Goal: Find specific fact: Find specific fact

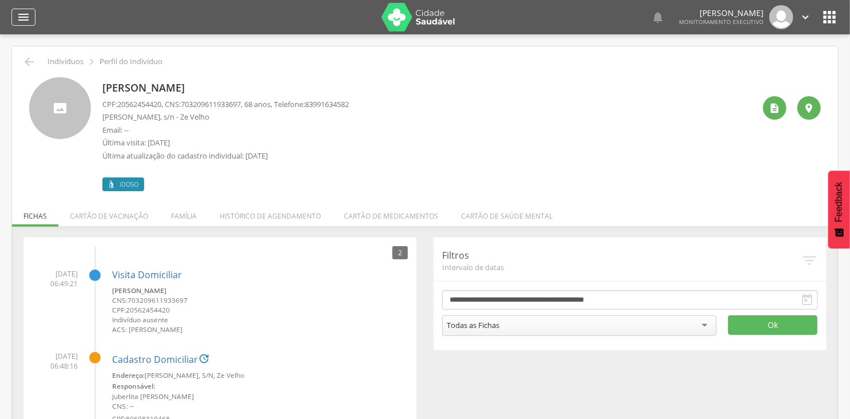
click at [23, 21] on icon "" at bounding box center [24, 17] width 14 height 14
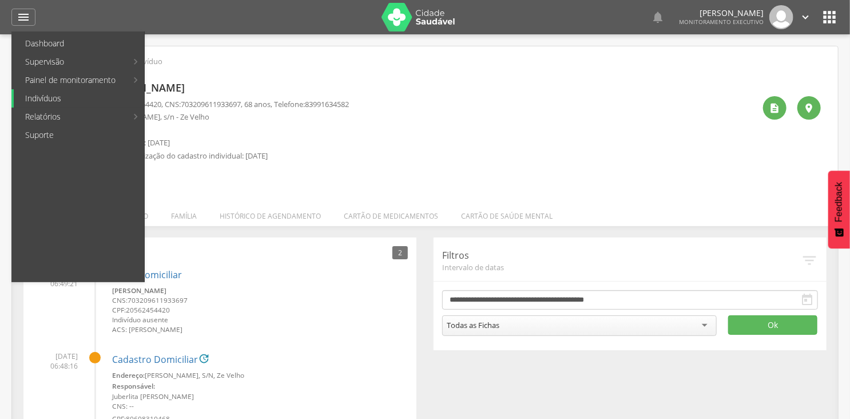
click at [60, 98] on link "Indivíduos" at bounding box center [79, 98] width 130 height 18
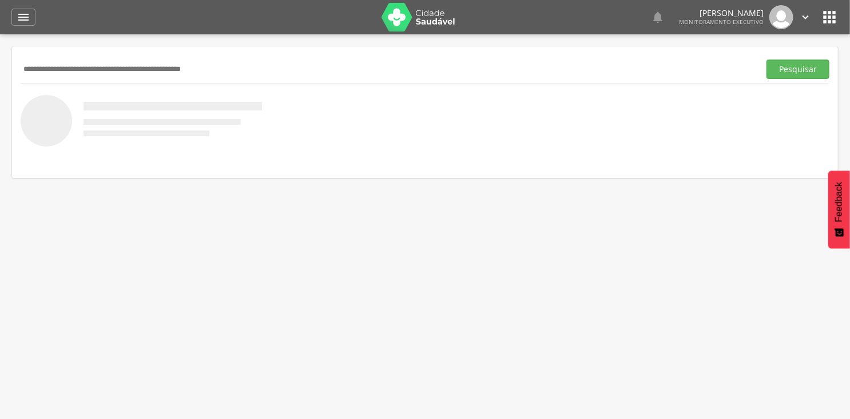
drag, startPoint x: 178, startPoint y: 55, endPoint x: 171, endPoint y: 70, distance: 16.1
click at [171, 70] on div "Pesquisar" at bounding box center [425, 69] width 808 height 28
click at [171, 70] on input "text" at bounding box center [388, 68] width 734 height 19
type input "**********"
click at [766, 59] on button "Pesquisar" at bounding box center [797, 68] width 63 height 19
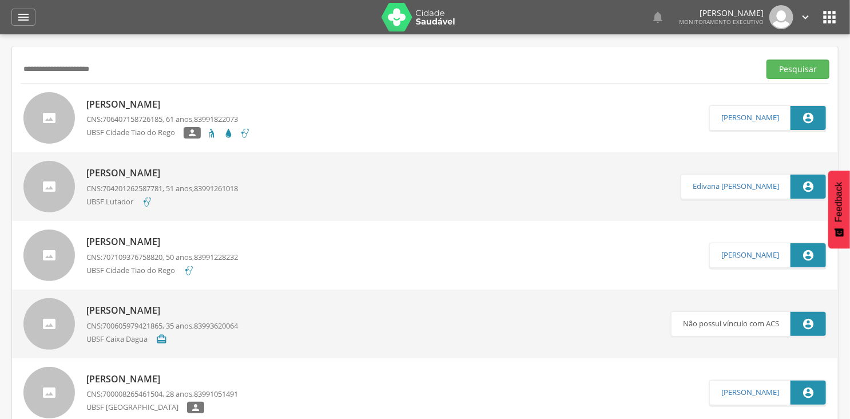
click at [156, 101] on p "[PERSON_NAME]" at bounding box center [168, 104] width 164 height 13
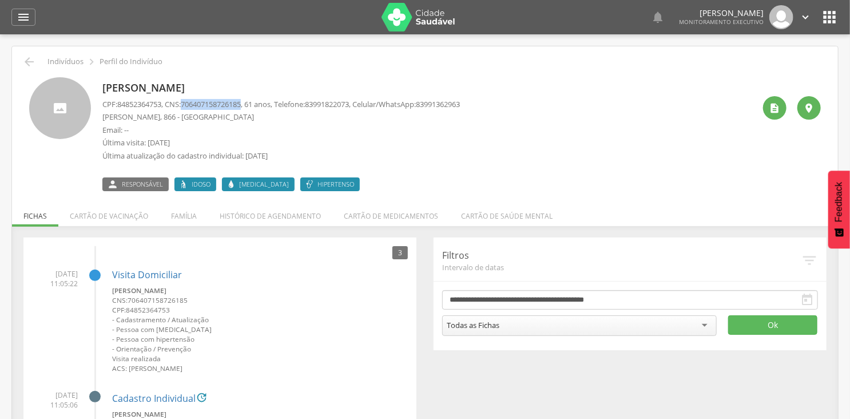
drag, startPoint x: 189, startPoint y: 106, endPoint x: 252, endPoint y: 102, distance: 63.0
click at [252, 102] on p "CPF: 84852364753 , CNS: [PHONE_NUMBER] , 61 anos, Telefone: [PHONE_NUMBER] , Ce…" at bounding box center [280, 104] width 357 height 11
copy span "706407158726185"
